Goal: Book appointment/travel/reservation

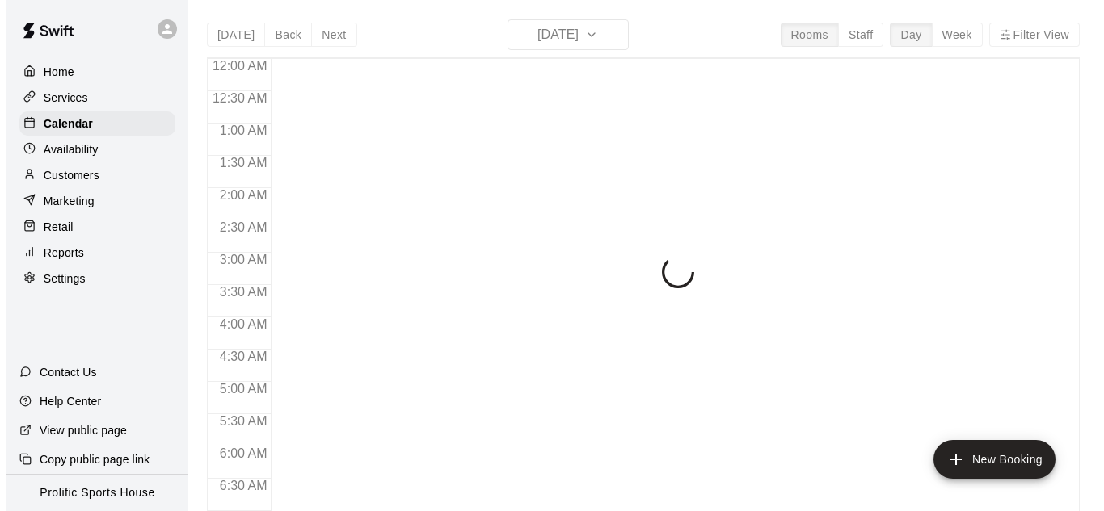
scroll to position [1080, 0]
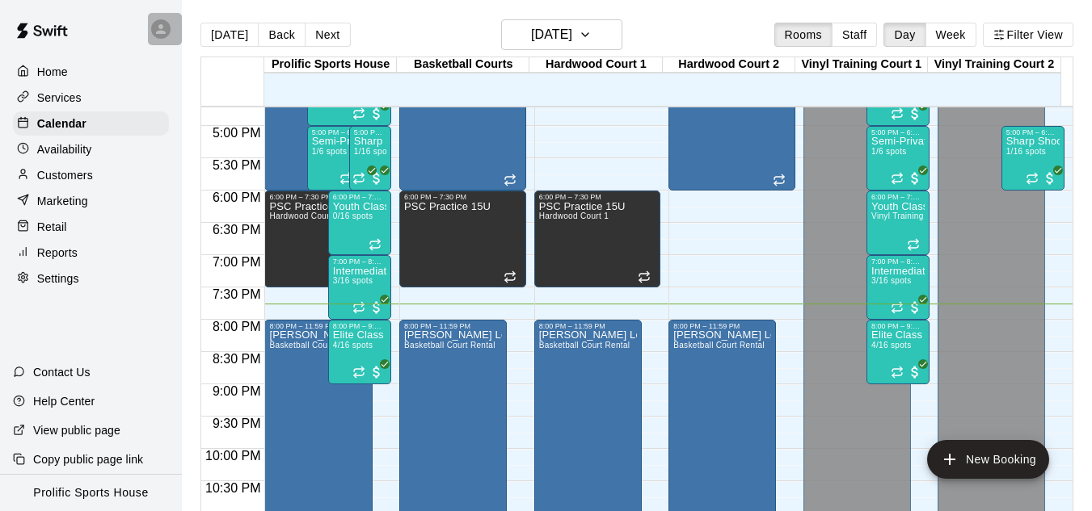
click at [165, 39] on div at bounding box center [165, 29] width 34 height 32
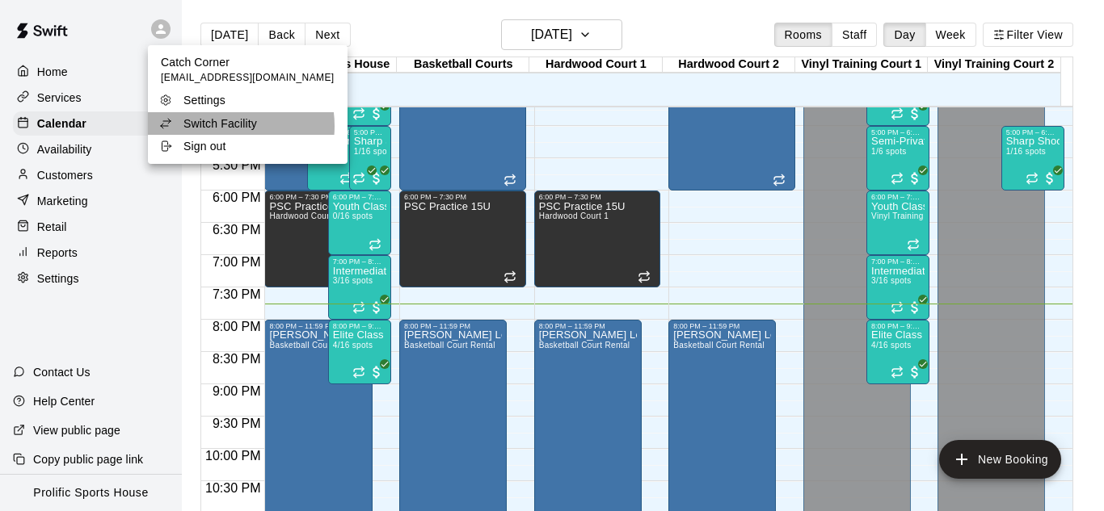
click at [221, 125] on p "Switch Facility" at bounding box center [220, 124] width 74 height 16
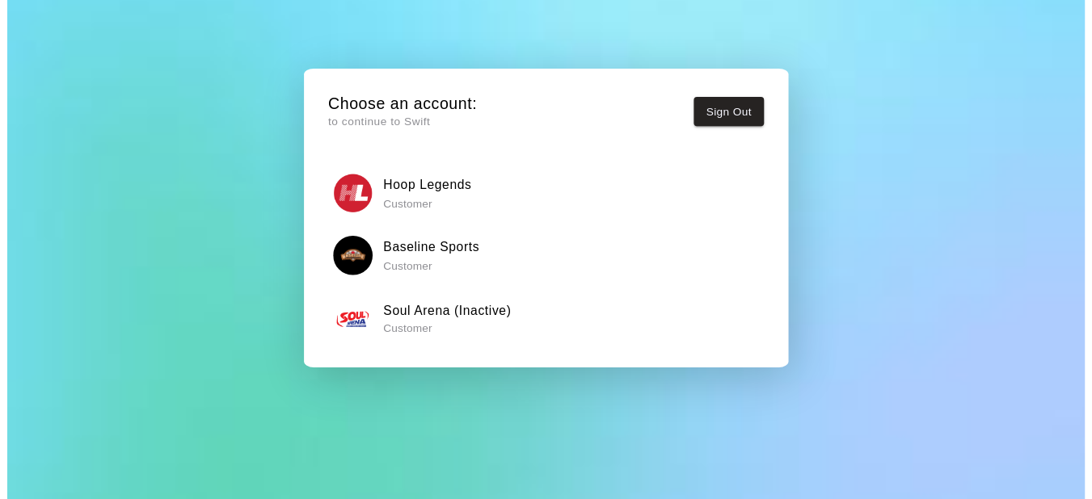
scroll to position [124, 0]
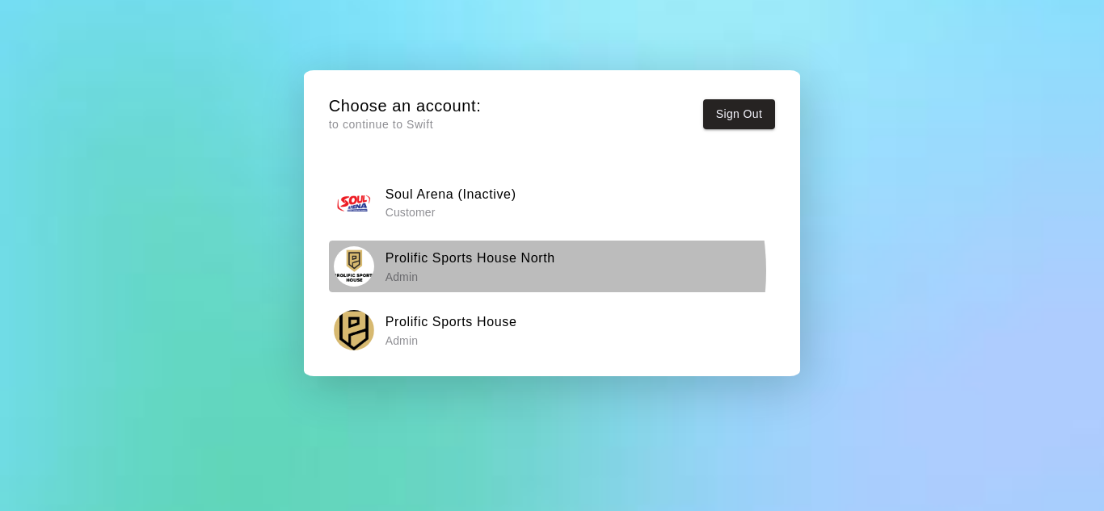
click at [523, 271] on p "Admin" at bounding box center [470, 277] width 170 height 16
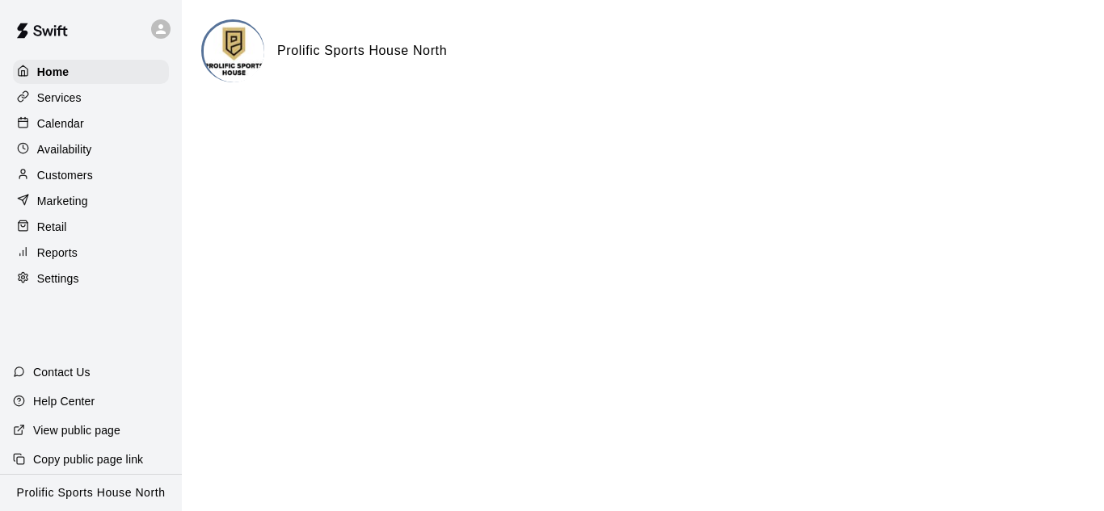
click at [68, 124] on p "Calendar" at bounding box center [60, 124] width 47 height 16
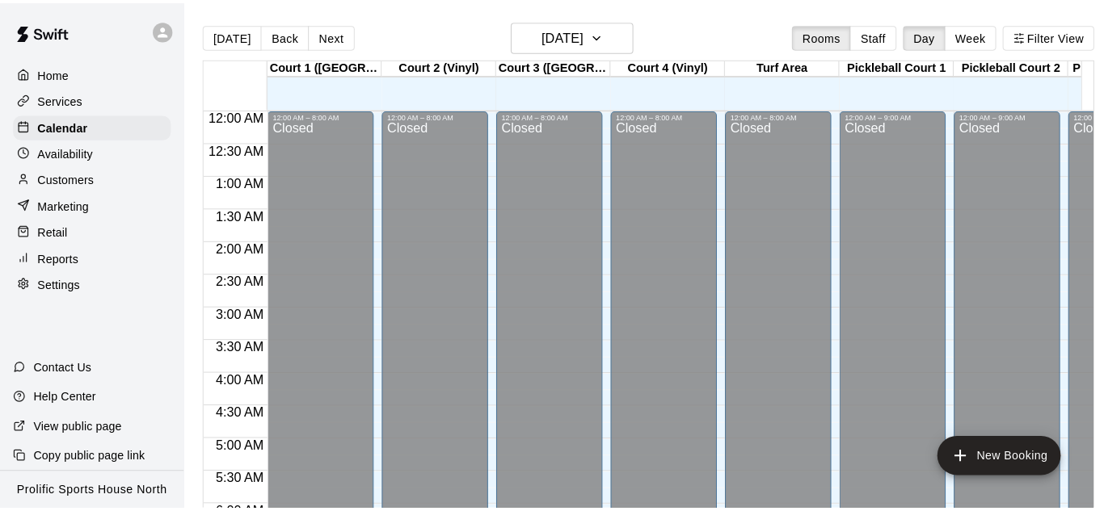
scroll to position [1080, 0]
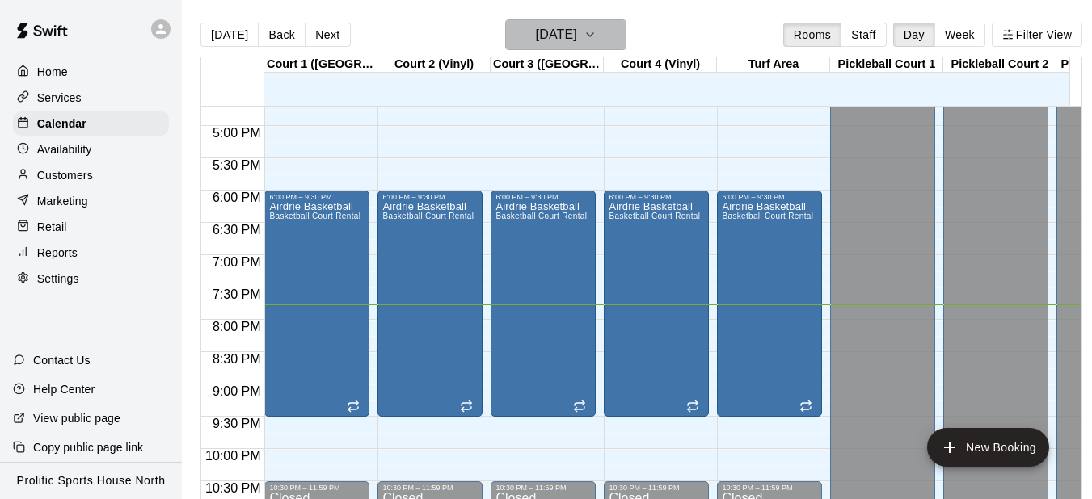
click at [559, 29] on h6 "[DATE]" at bounding box center [556, 34] width 41 height 23
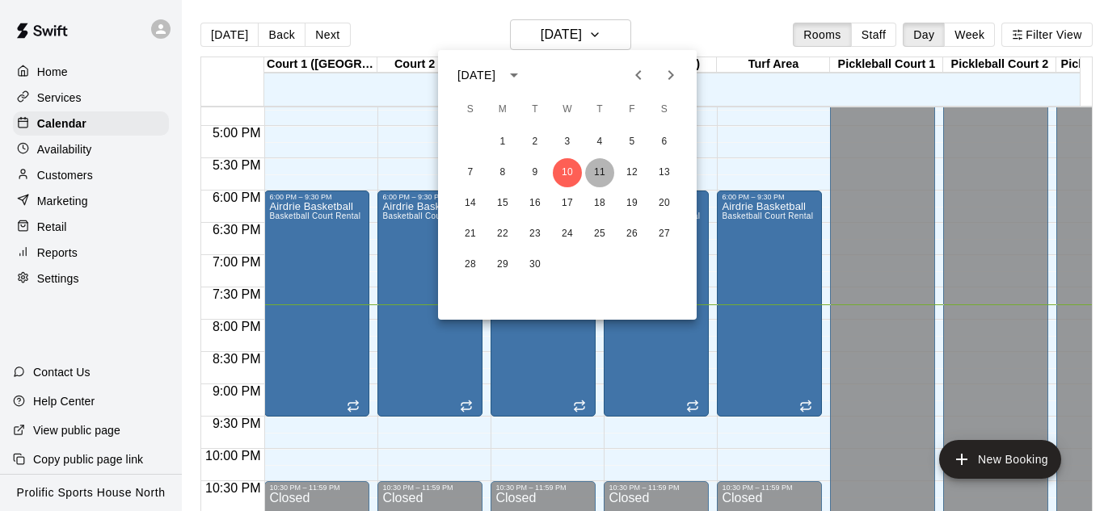
click at [603, 179] on button "11" at bounding box center [599, 172] width 29 height 29
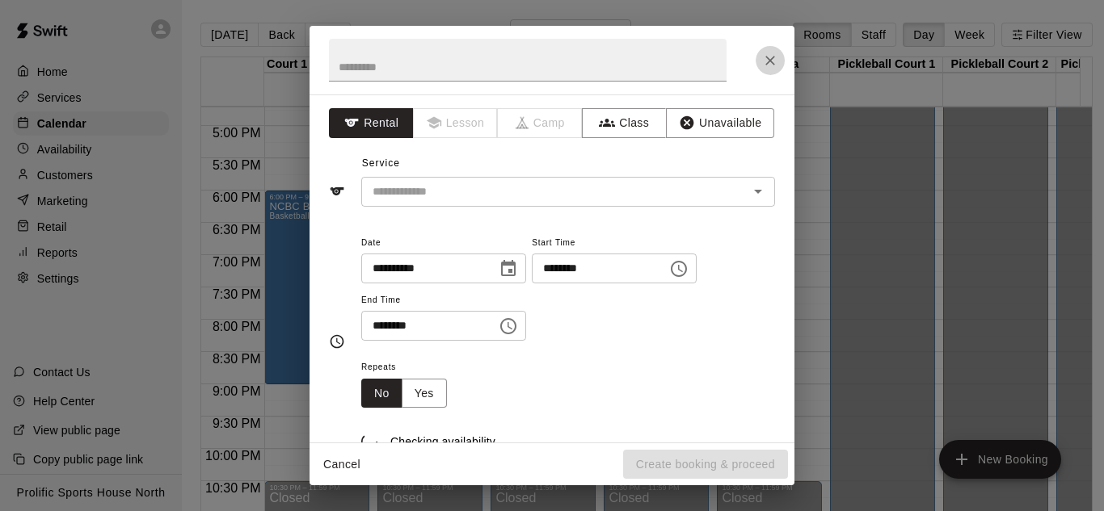
click at [772, 63] on icon "Close" at bounding box center [770, 61] width 10 height 10
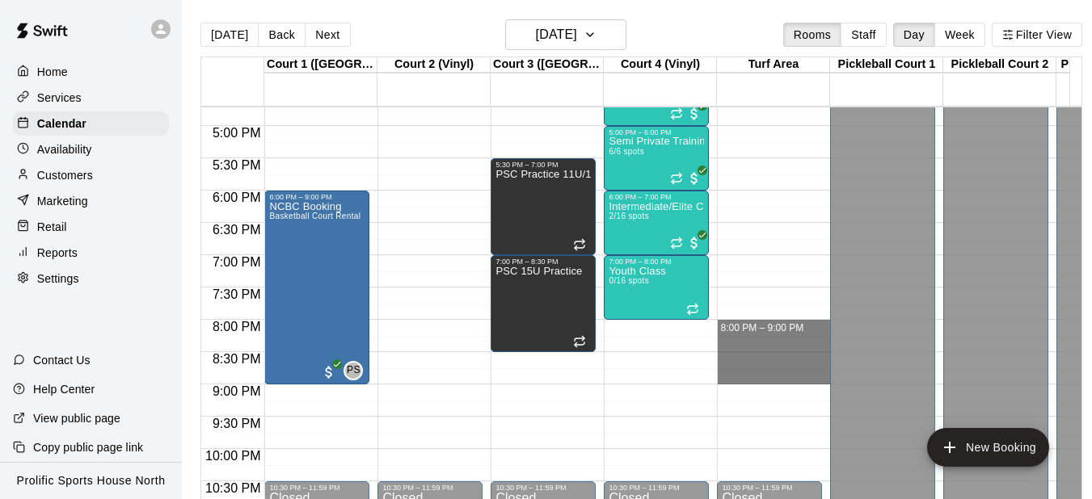
drag, startPoint x: 768, startPoint y: 328, endPoint x: 771, endPoint y: 382, distance: 54.2
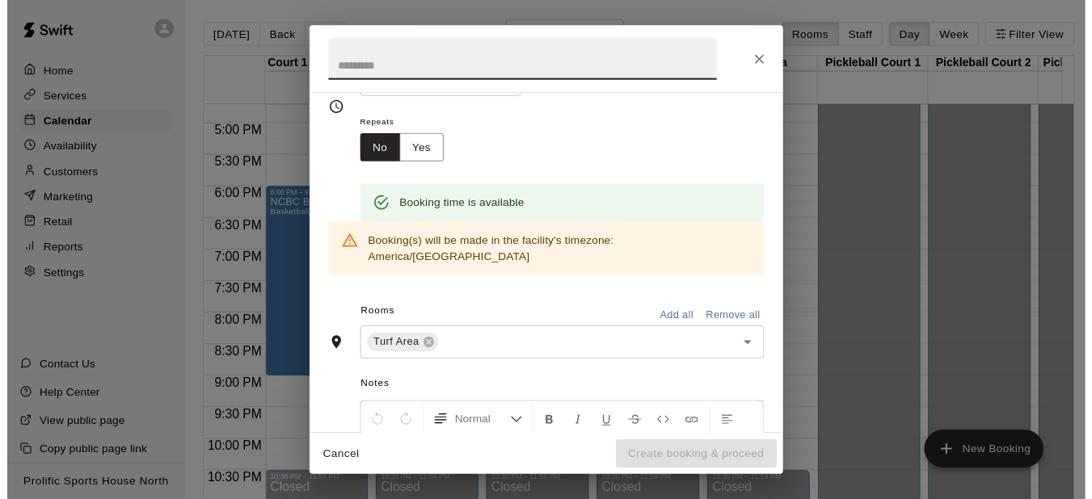
scroll to position [0, 0]
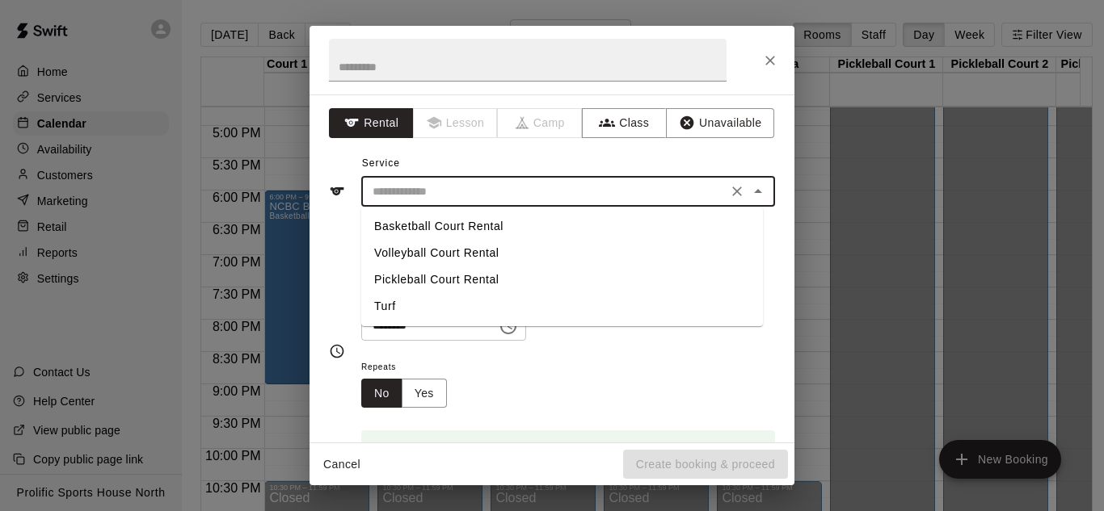
click at [466, 200] on input "text" at bounding box center [544, 192] width 356 height 20
click at [404, 308] on li "Turf" at bounding box center [562, 306] width 402 height 27
type input "****"
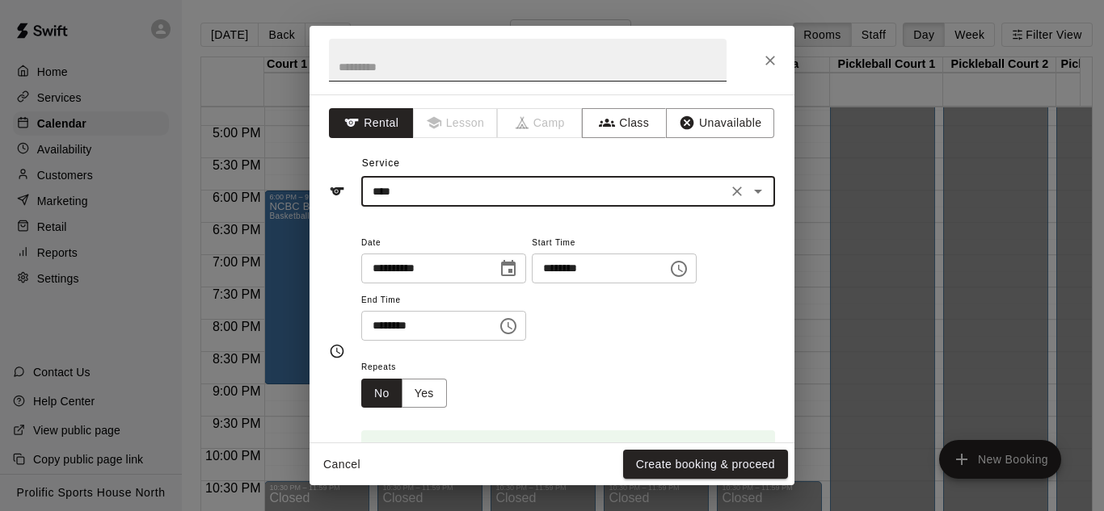
click at [445, 61] on input "text" at bounding box center [528, 60] width 398 height 43
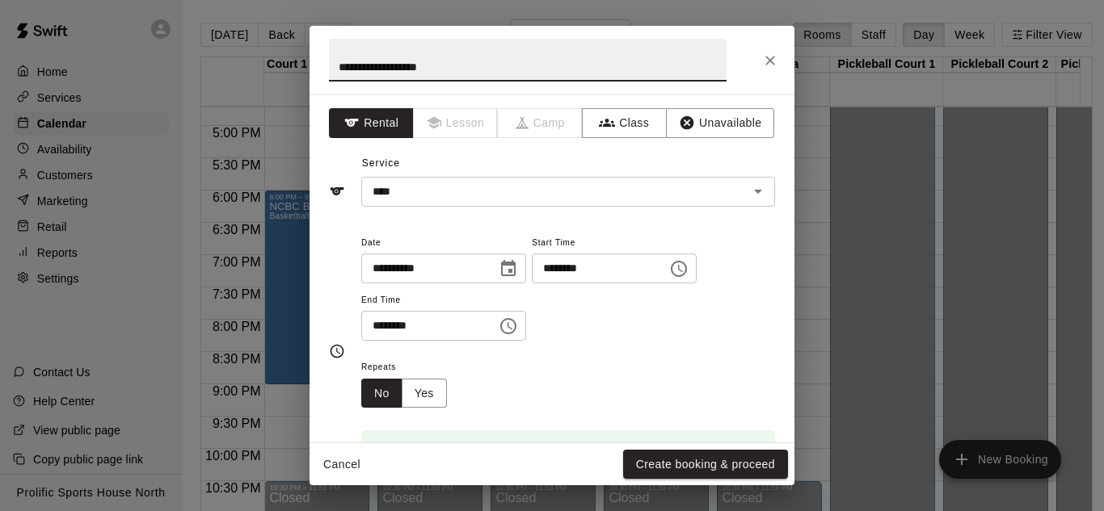
paste input "**********"
type input "**********"
click at [676, 463] on button "Create booking & proceed" at bounding box center [705, 465] width 165 height 30
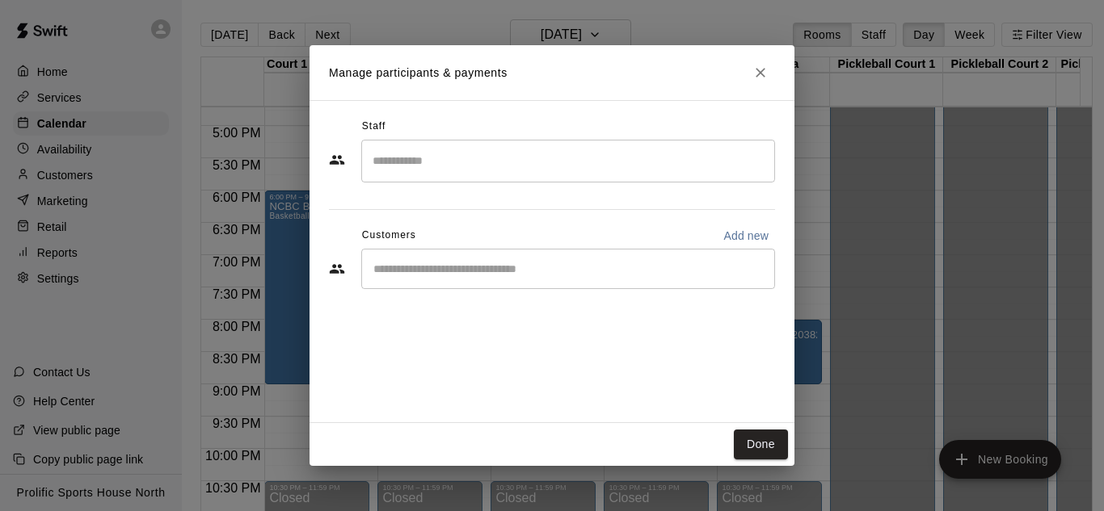
click at [751, 429] on div "Done" at bounding box center [551, 444] width 485 height 43
click at [751, 440] on button "Done" at bounding box center [761, 445] width 54 height 30
